Goal: Browse casually

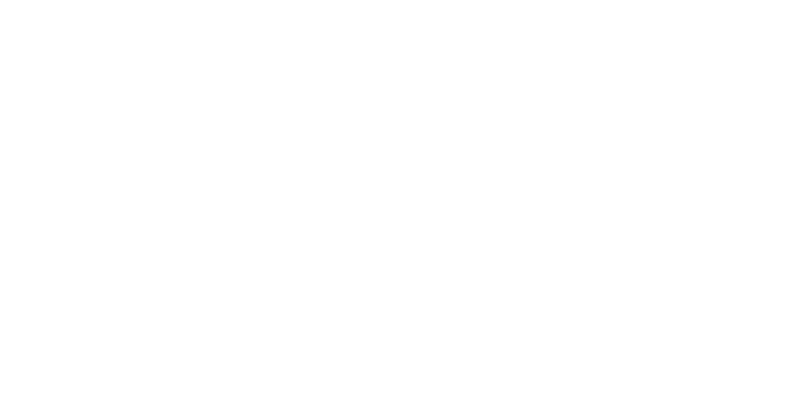
click at [257, 68] on body at bounding box center [396, 197] width 792 height 394
